Goal: Task Accomplishment & Management: Manage account settings

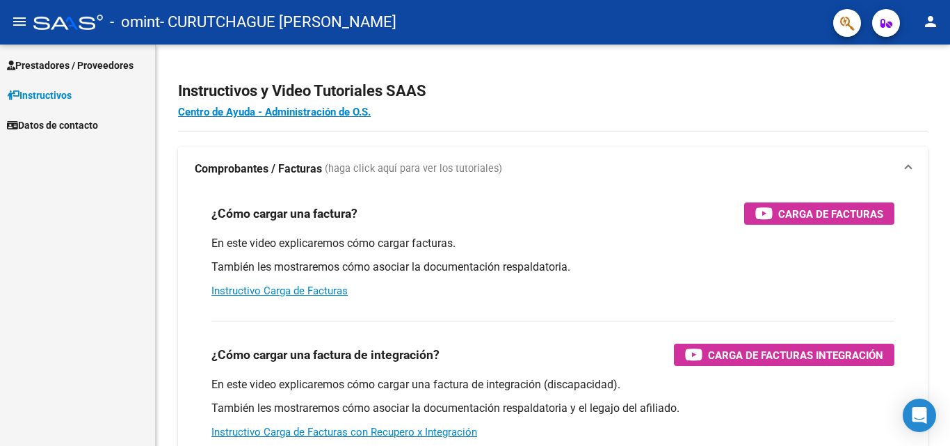
click at [64, 68] on span "Prestadores / Proveedores" at bounding box center [70, 65] width 127 height 15
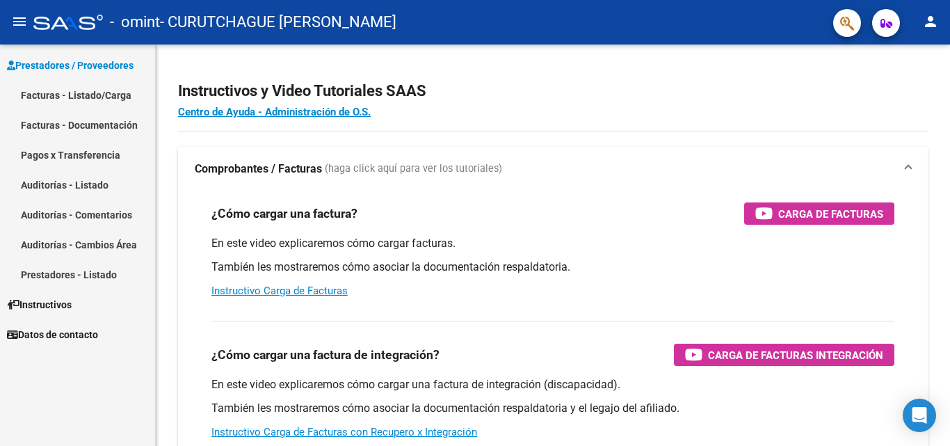
click at [104, 91] on link "Facturas - Listado/Carga" at bounding box center [77, 95] width 155 height 30
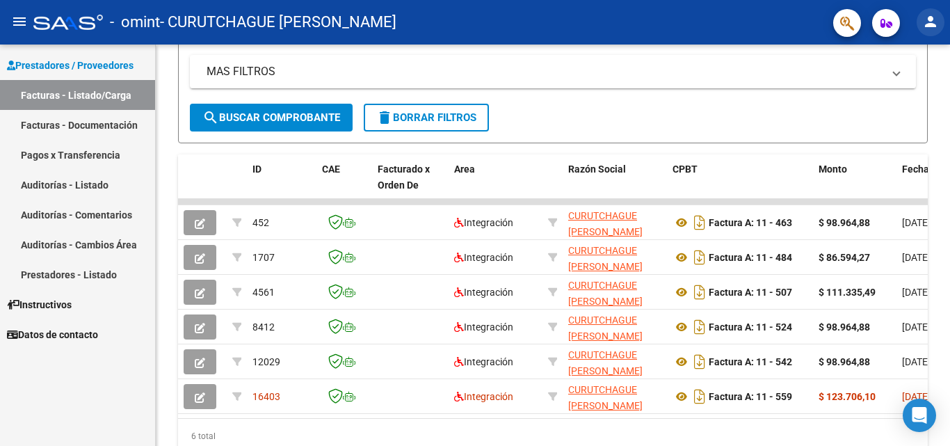
click at [937, 22] on mat-icon "person" at bounding box center [930, 21] width 17 height 17
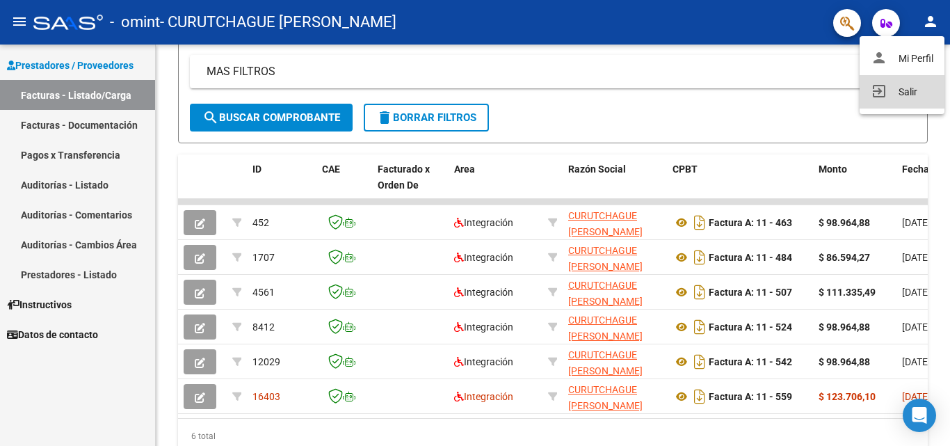
click at [920, 84] on button "exit_to_app Salir" at bounding box center [902, 91] width 85 height 33
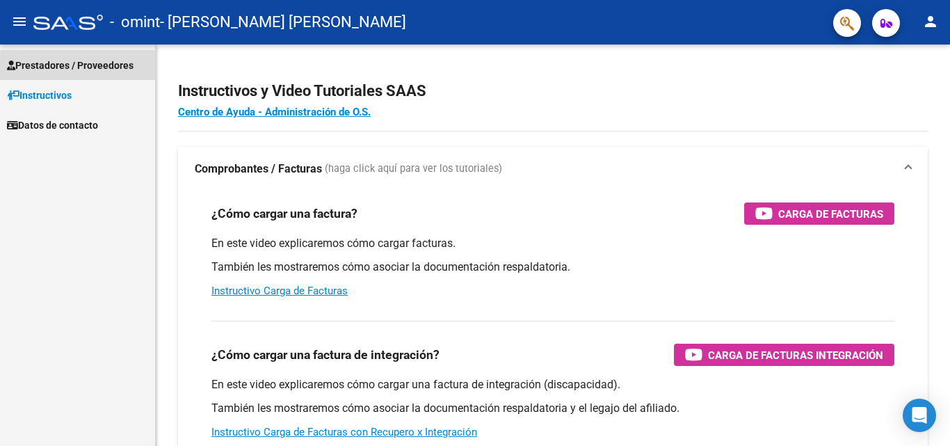
click at [103, 68] on span "Prestadores / Proveedores" at bounding box center [70, 65] width 127 height 15
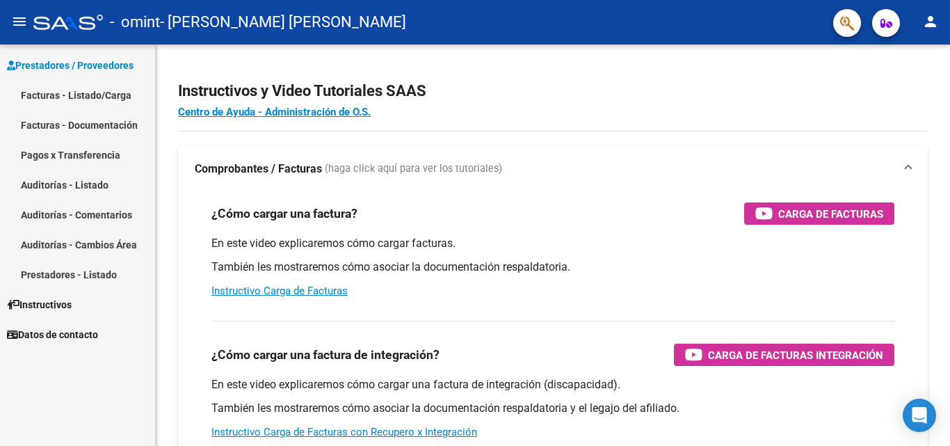
click at [103, 93] on link "Facturas - Listado/Carga" at bounding box center [77, 95] width 155 height 30
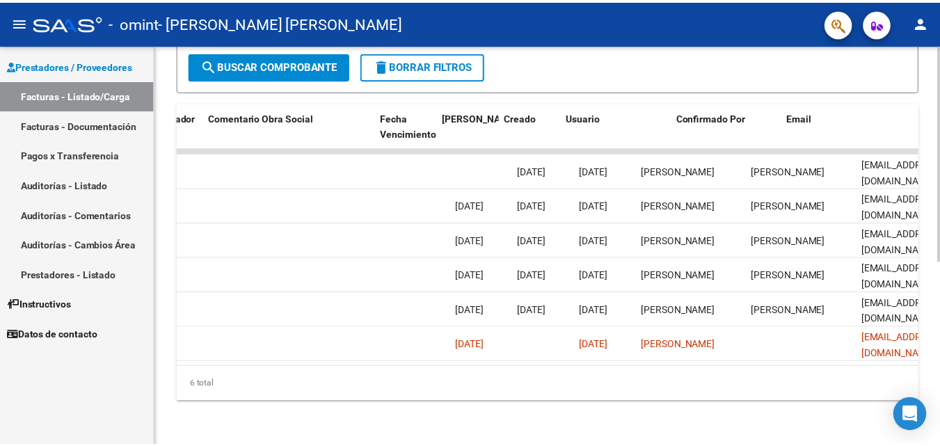
scroll to position [0, 2183]
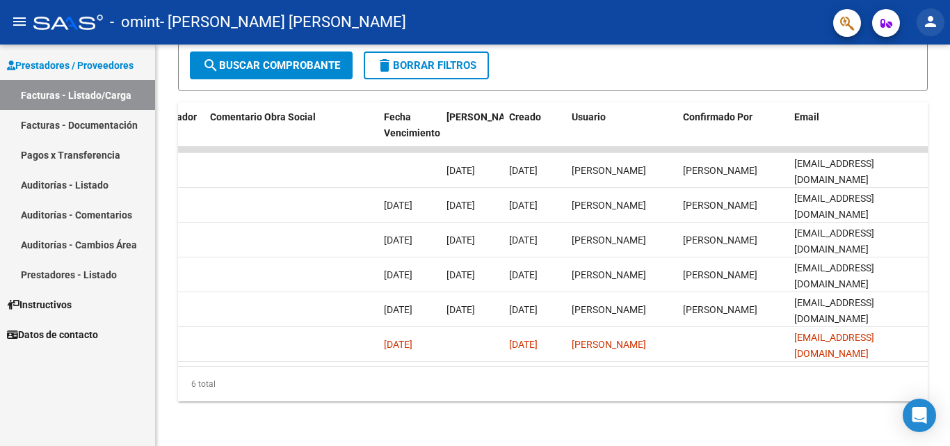
click at [934, 26] on mat-icon "person" at bounding box center [930, 21] width 17 height 17
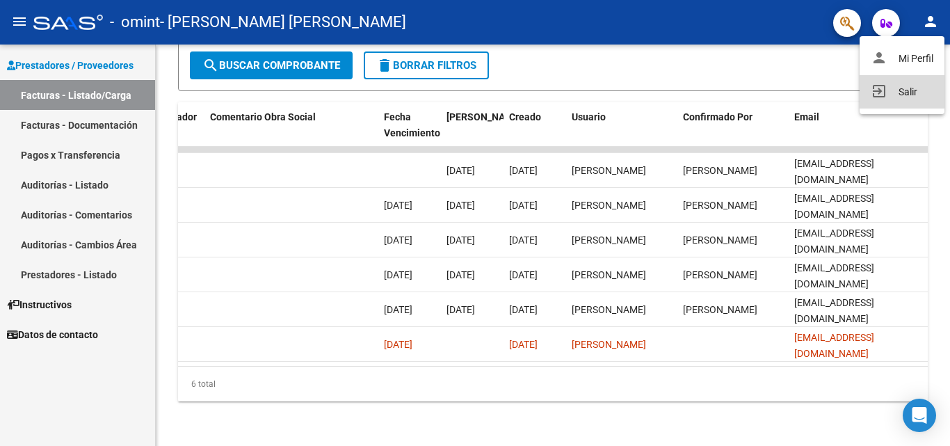
click at [915, 90] on button "exit_to_app Salir" at bounding box center [902, 91] width 85 height 33
